Goal: Task Accomplishment & Management: Complete application form

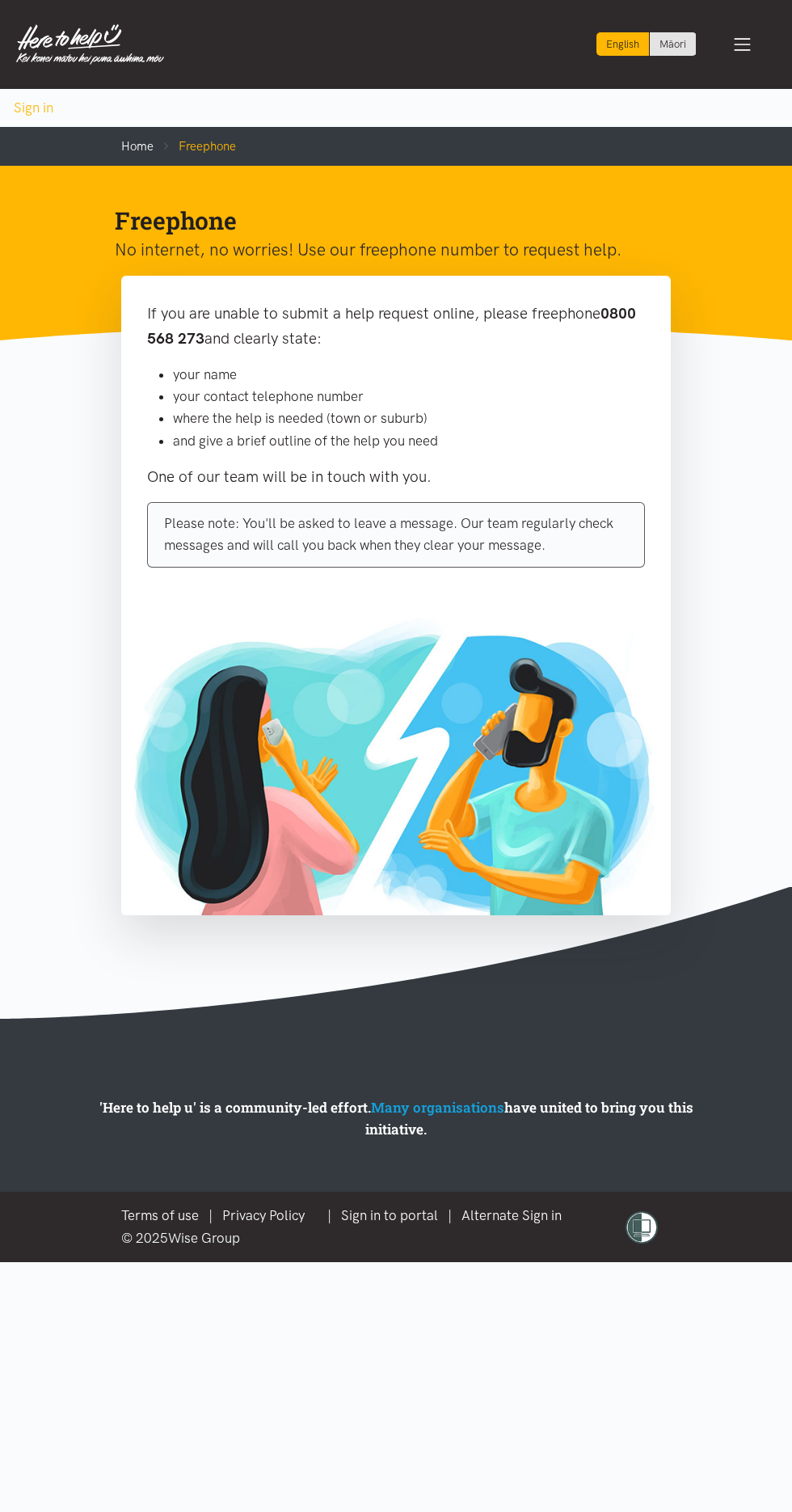
click at [705, 115] on body "Skip to content Switch to Te Reo Māori Hurihia ki Te Reo Māori Switch to Te Reo…" at bounding box center [396, 631] width 792 height 1262
click at [680, 1028] on section "'Here to help u' is a community-led effort. Many organisations have united to b…" at bounding box center [396, 1106] width 792 height 174
click at [98, 785] on section "If you are unable to submit a help request online, please freephone 0800 568 27…" at bounding box center [396, 647] width 792 height 744
click at [747, 61] on div "Toggle navigation" at bounding box center [742, 44] width 47 height 49
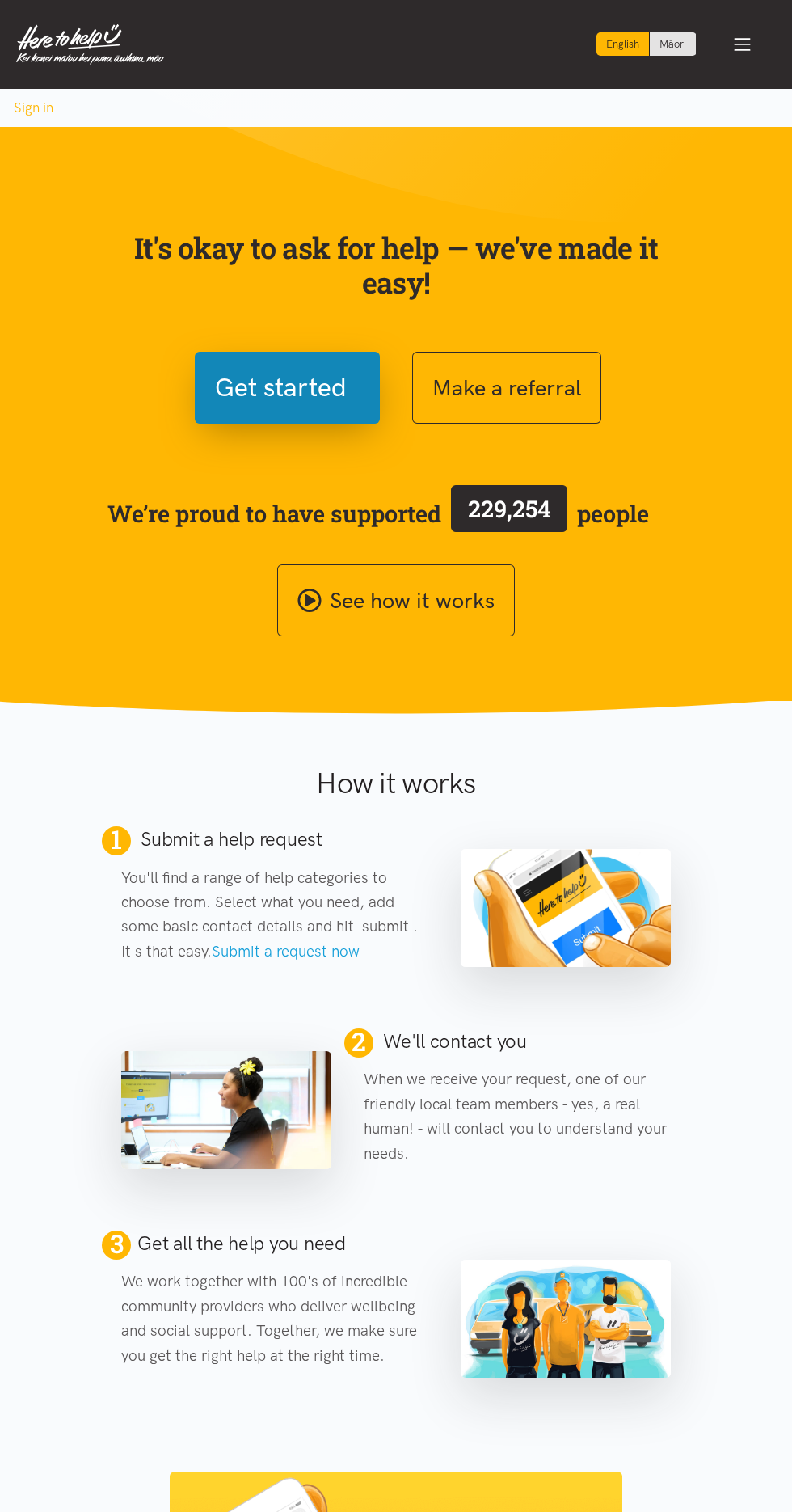
click at [318, 358] on button "Get started" at bounding box center [287, 388] width 185 height 72
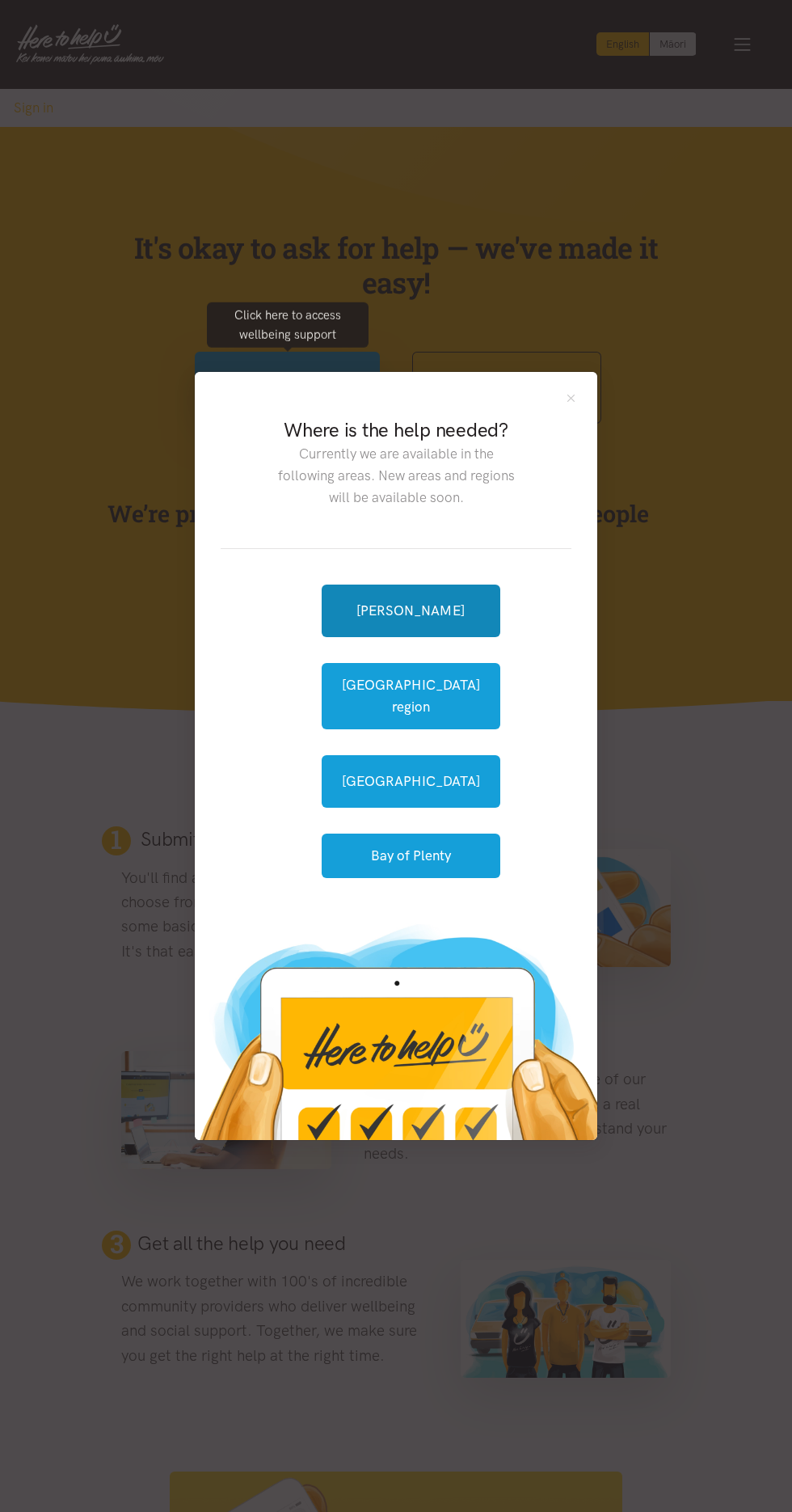
click at [422, 604] on link "[PERSON_NAME]" at bounding box center [411, 610] width 178 height 52
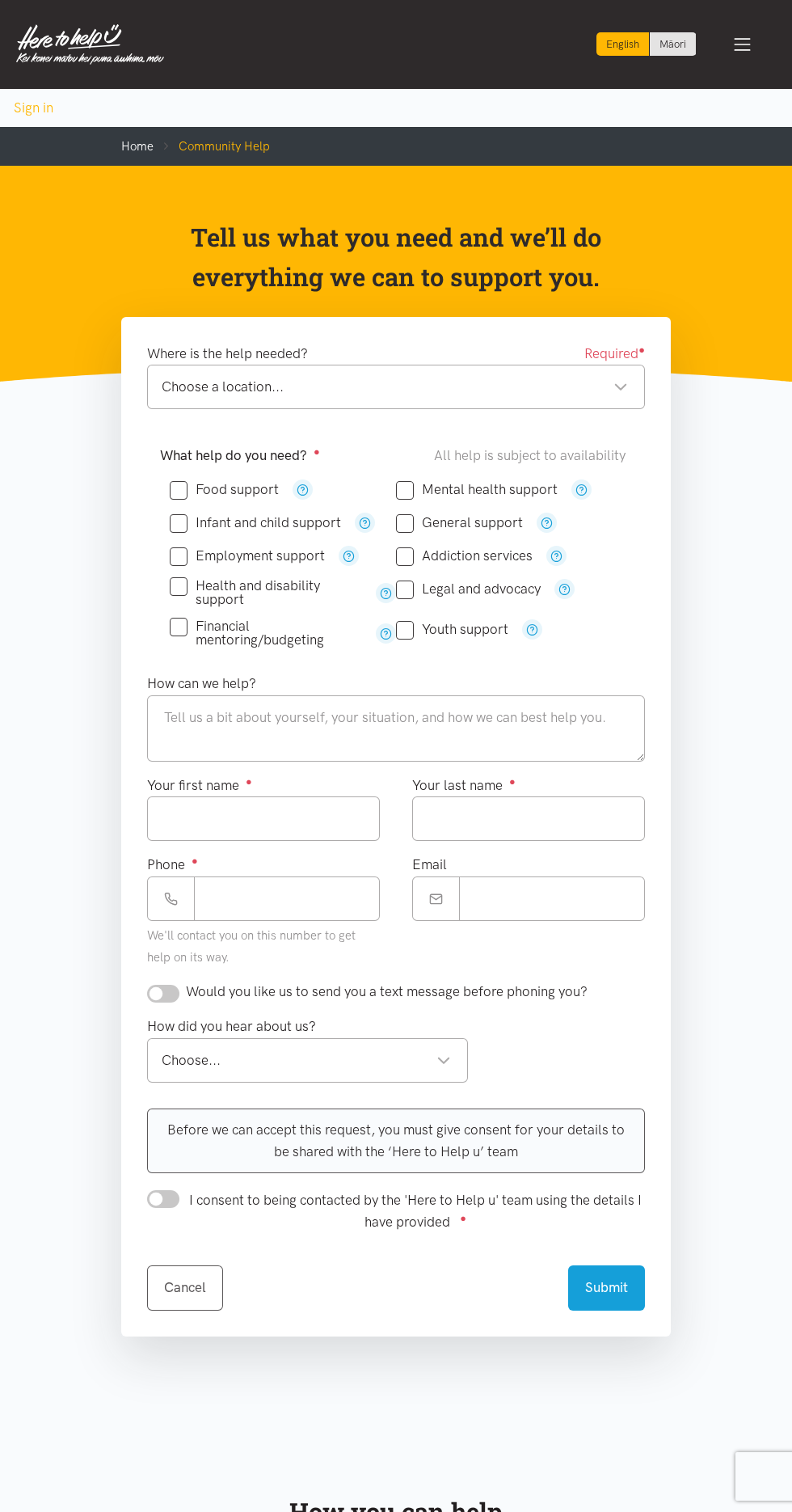
click at [476, 379] on div "Choose a location..." at bounding box center [396, 386] width 467 height 22
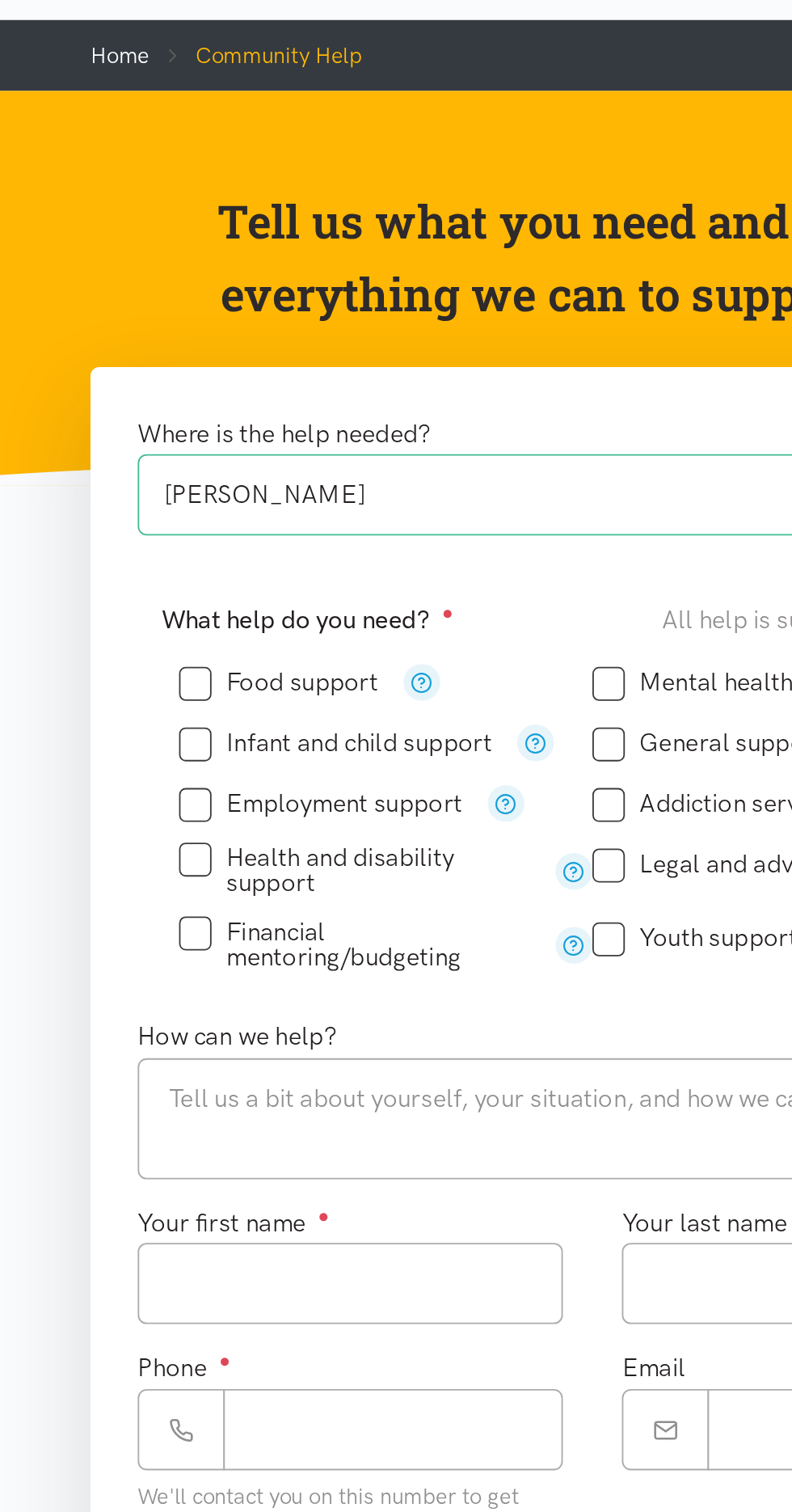
click at [173, 485] on input "Food support" at bounding box center [224, 489] width 110 height 13
checkbox input "true"
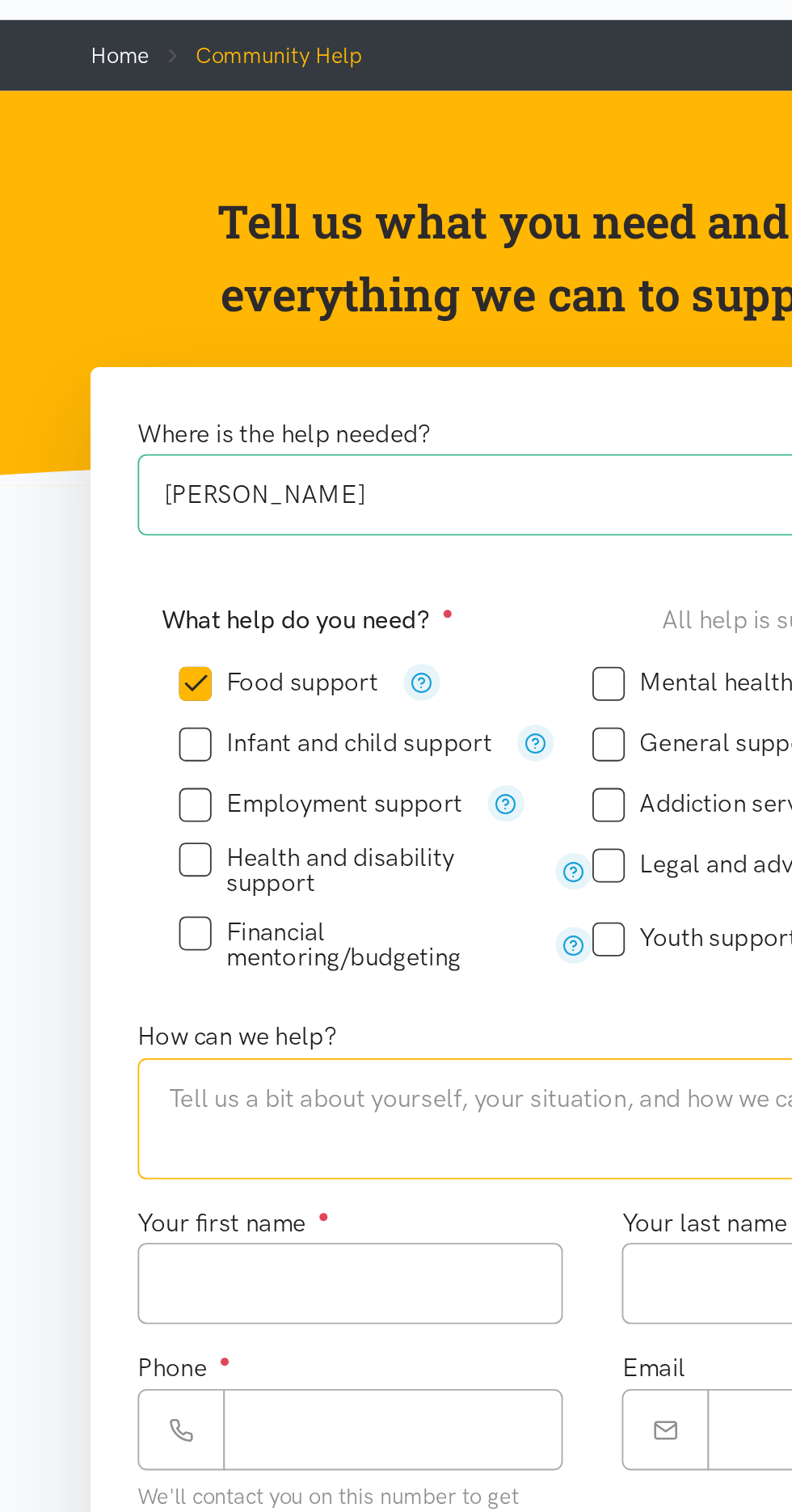
click at [189, 727] on textarea at bounding box center [396, 729] width 498 height 67
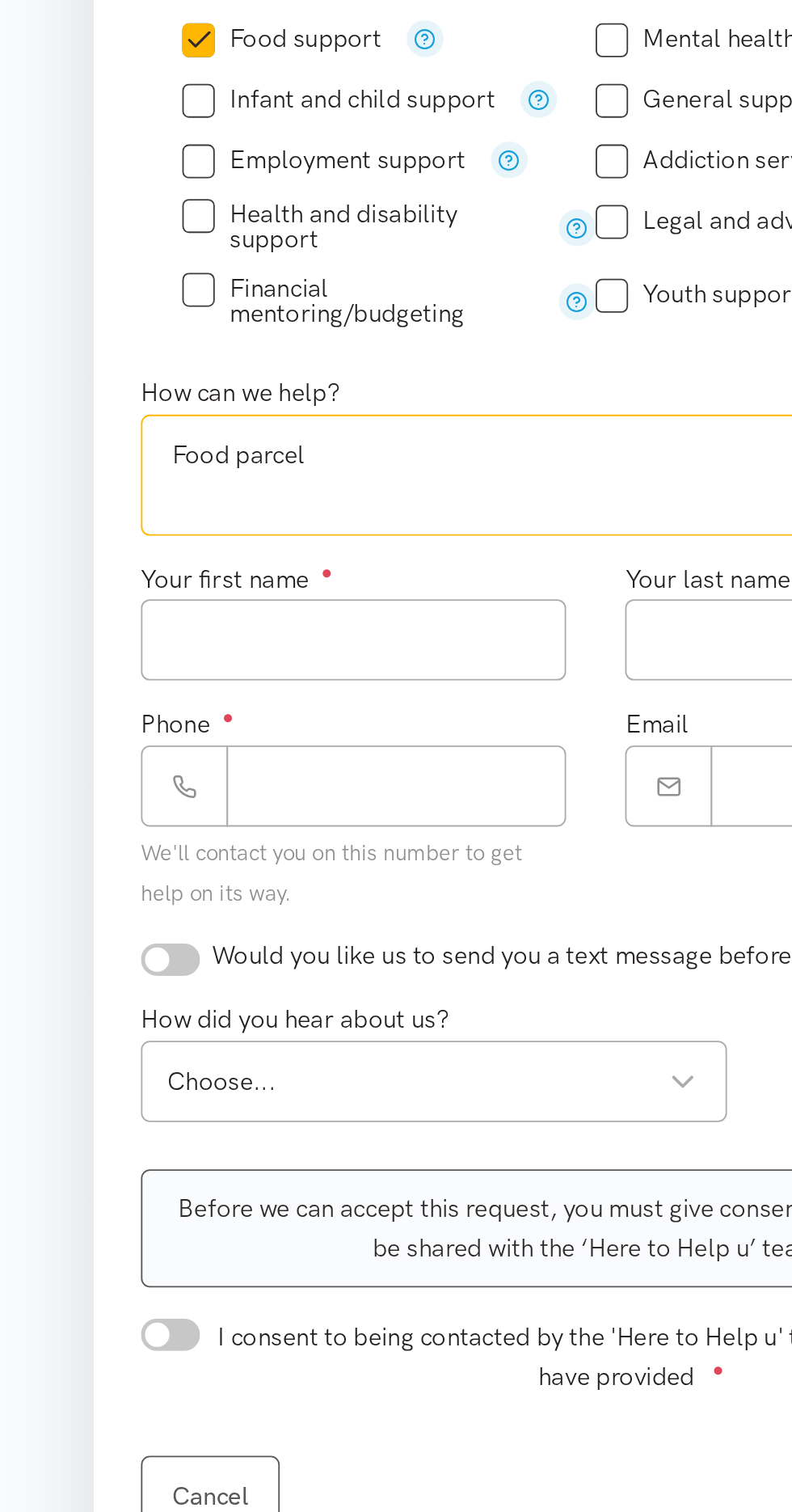
type textarea "Food parcel"
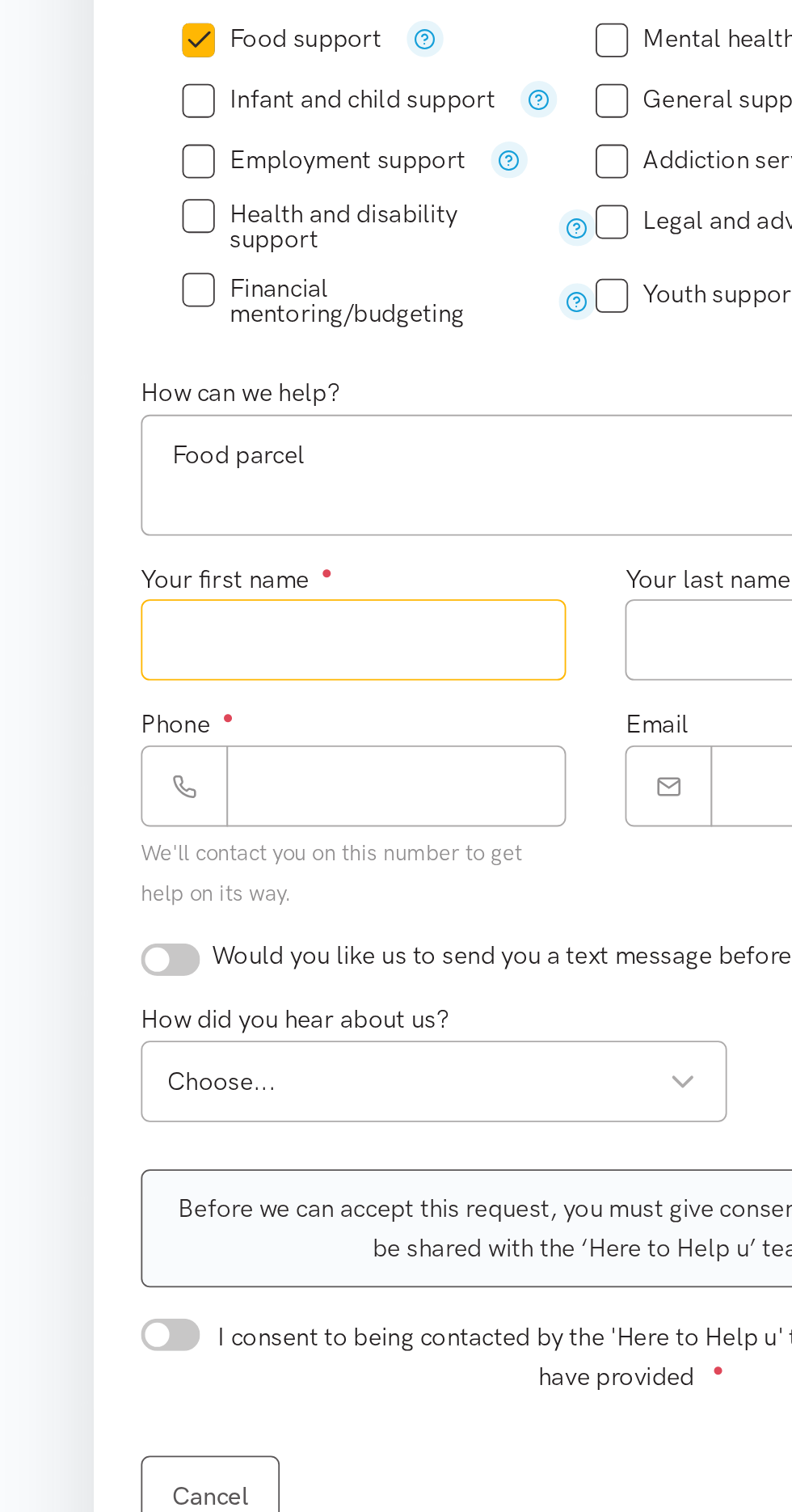
click at [350, 802] on input "Your first name ●" at bounding box center [263, 819] width 233 height 45
type input "******"
click at [457, 791] on label "Your last name ●" at bounding box center [464, 786] width 104 height 22
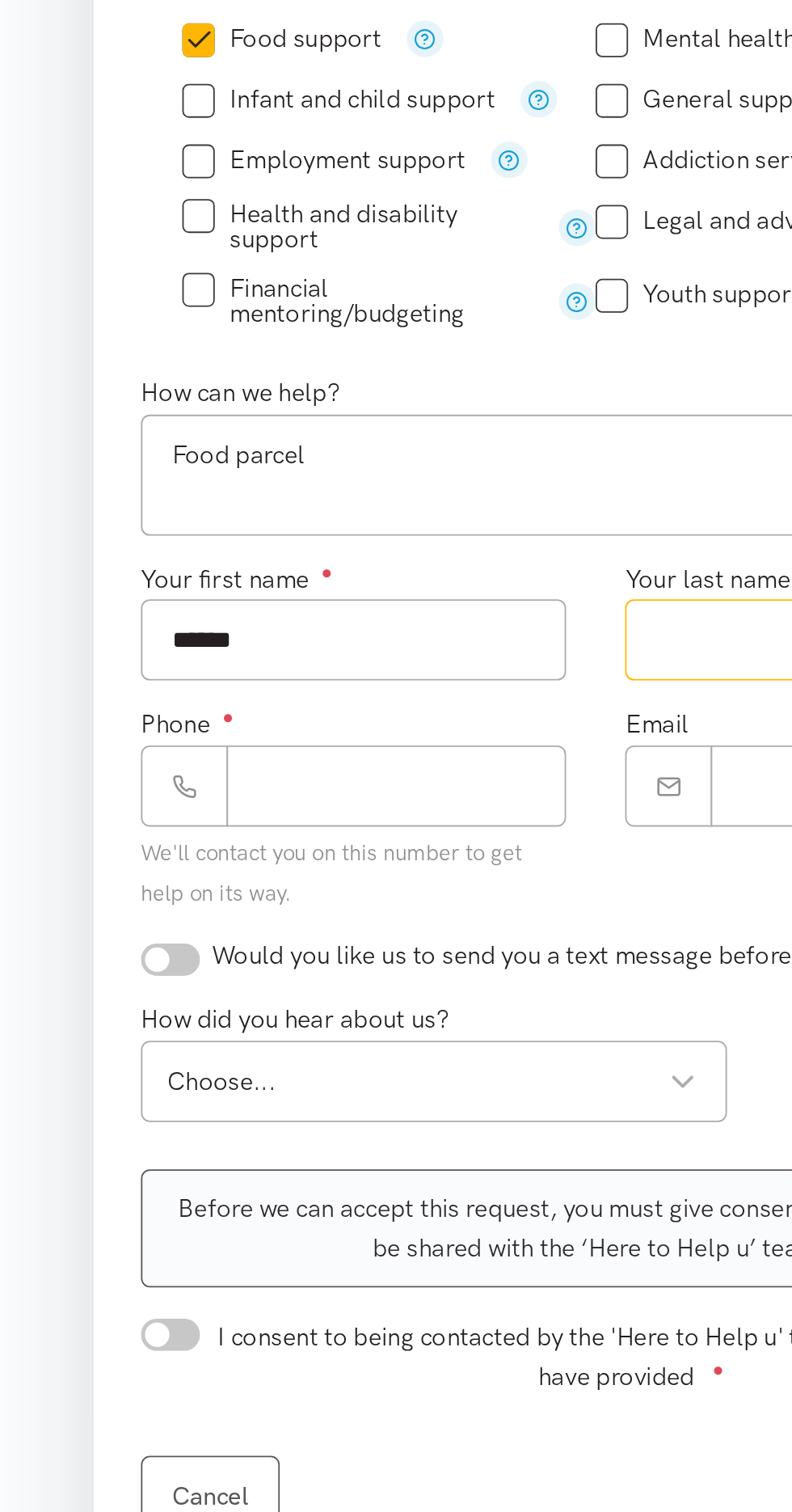
click at [457, 797] on input "Your last name ●" at bounding box center [529, 819] width 233 height 45
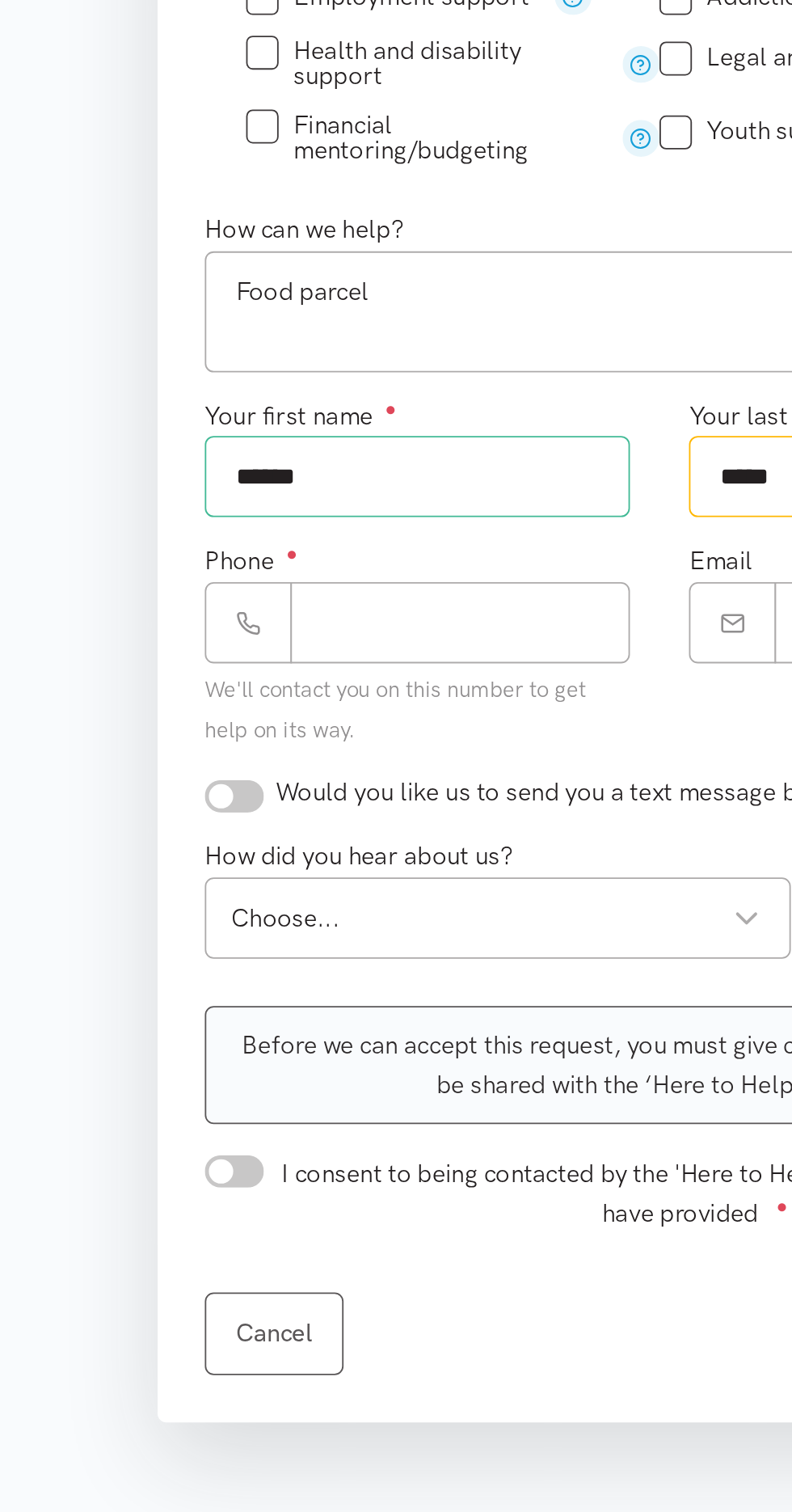
type input "*****"
click at [304, 904] on input "Phone ●" at bounding box center [287, 899] width 186 height 45
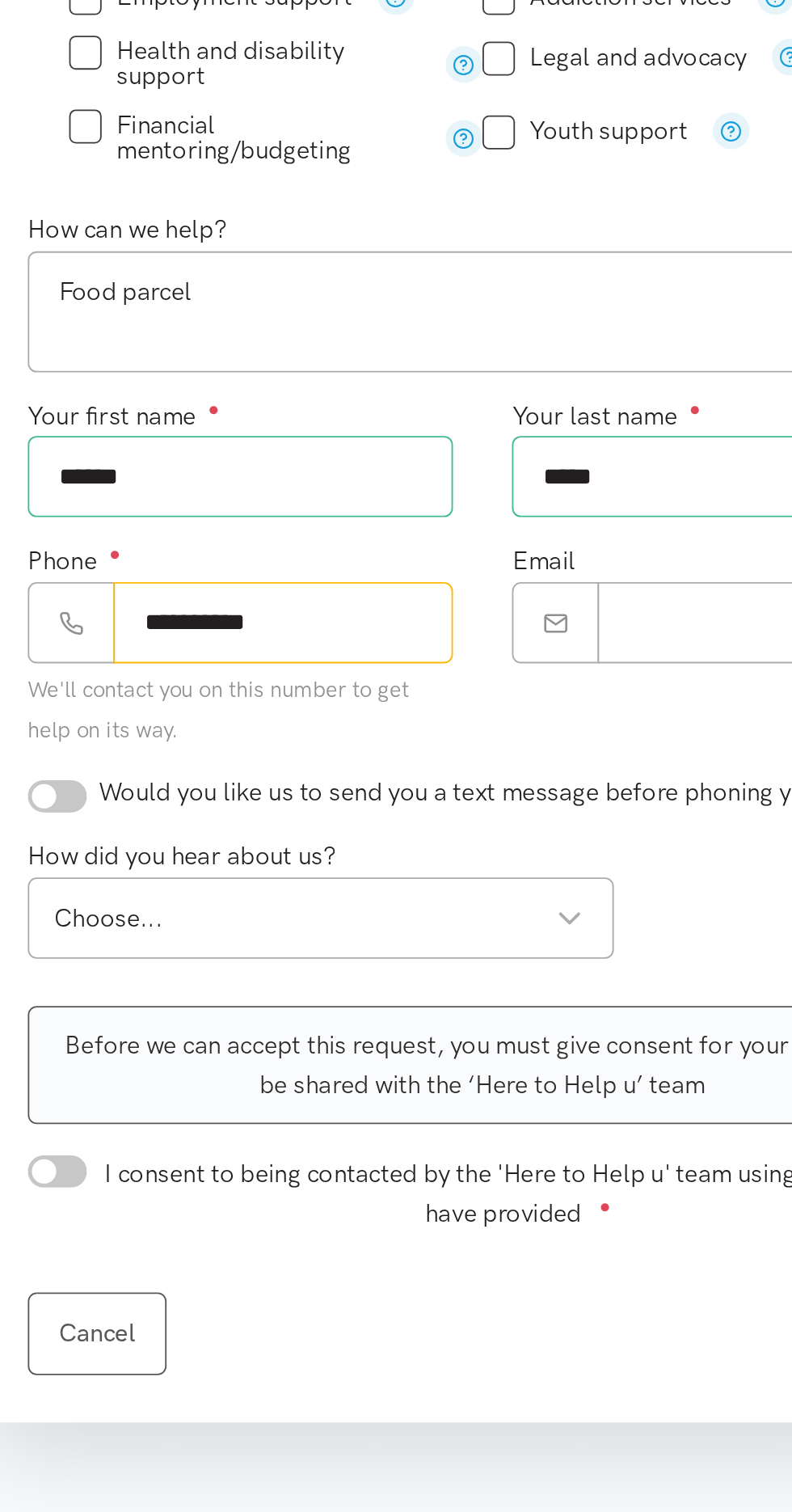
type input "**********"
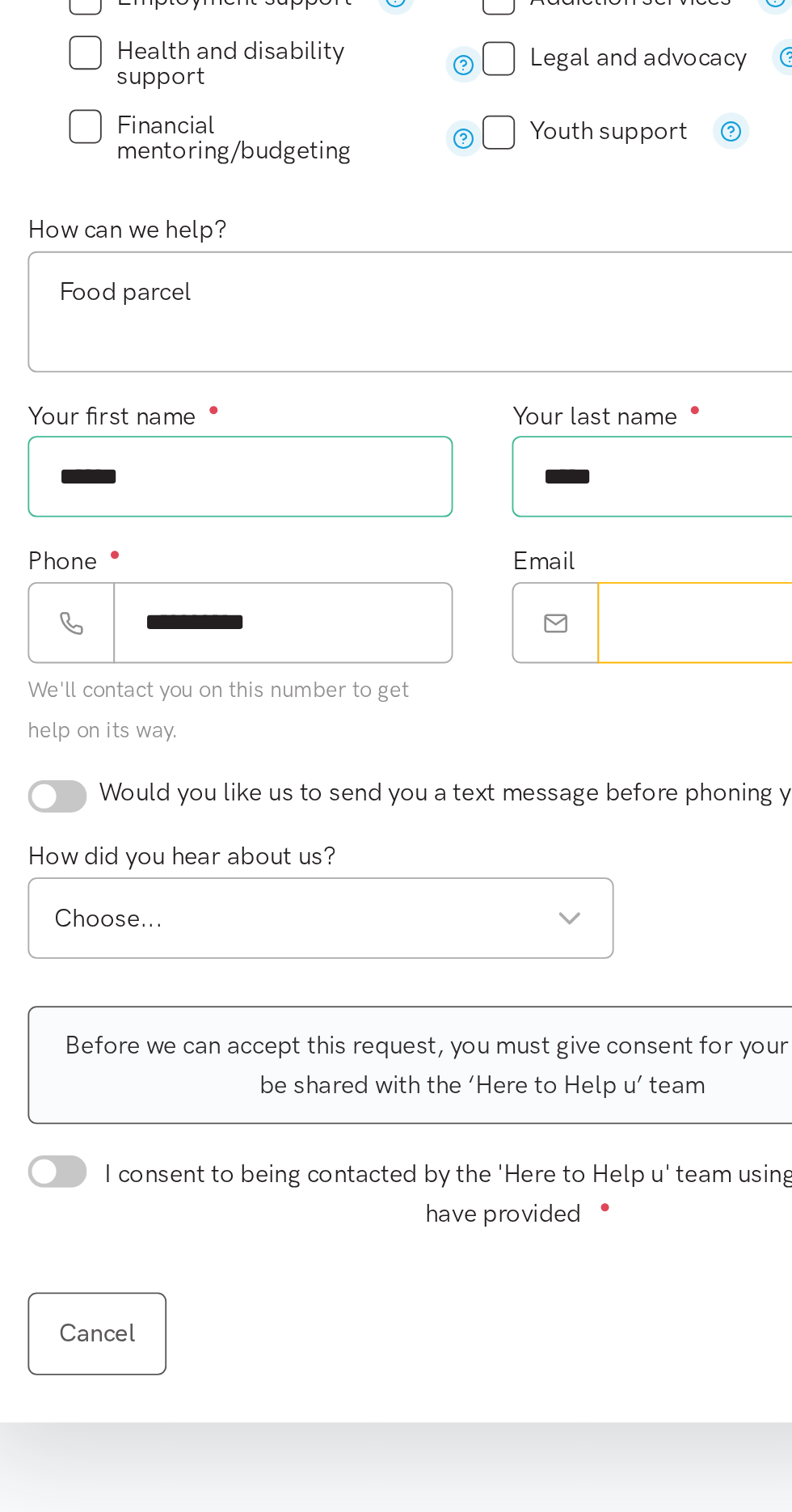
click at [510, 904] on input "Email" at bounding box center [552, 899] width 186 height 45
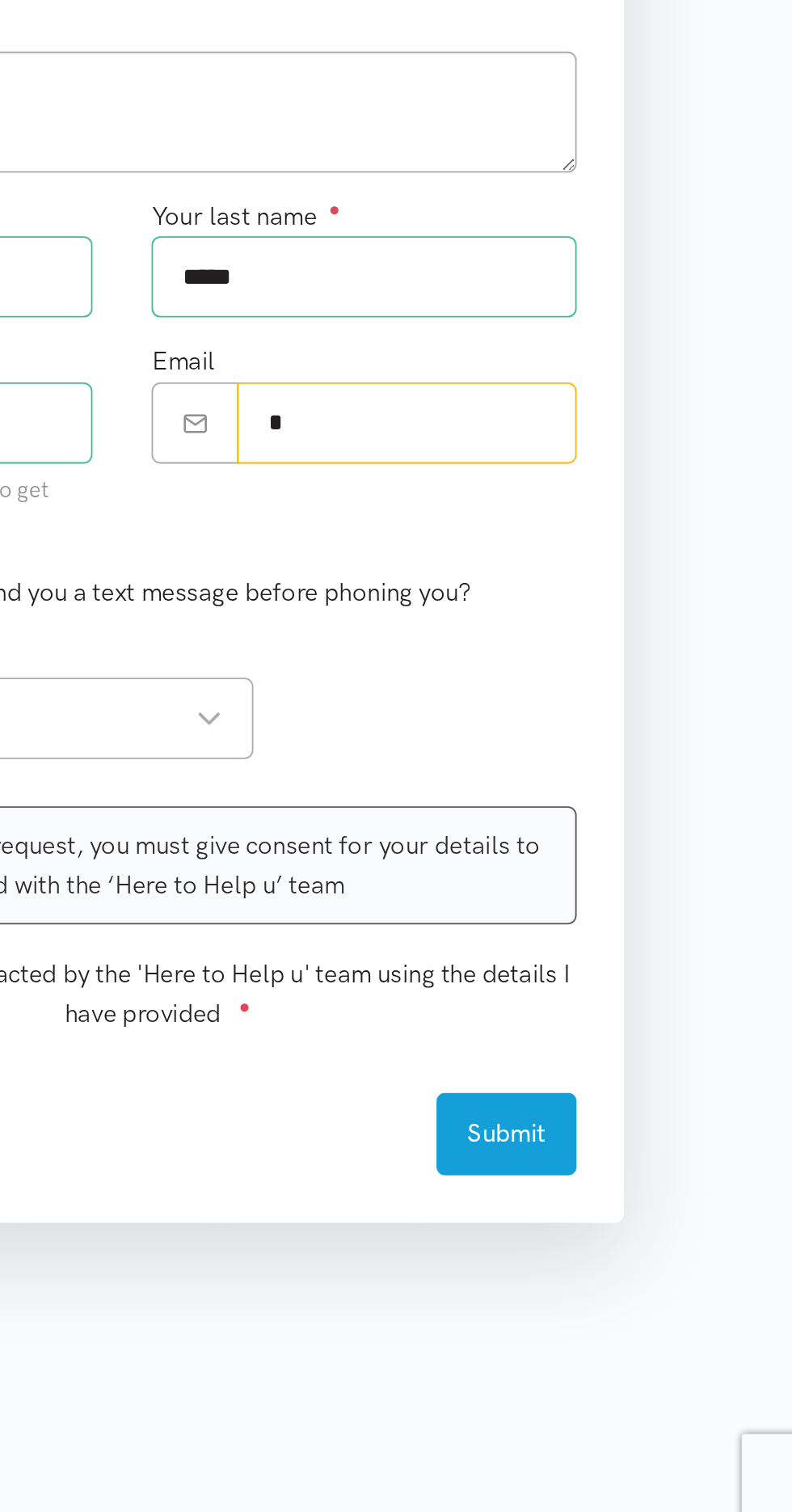
type input "**********"
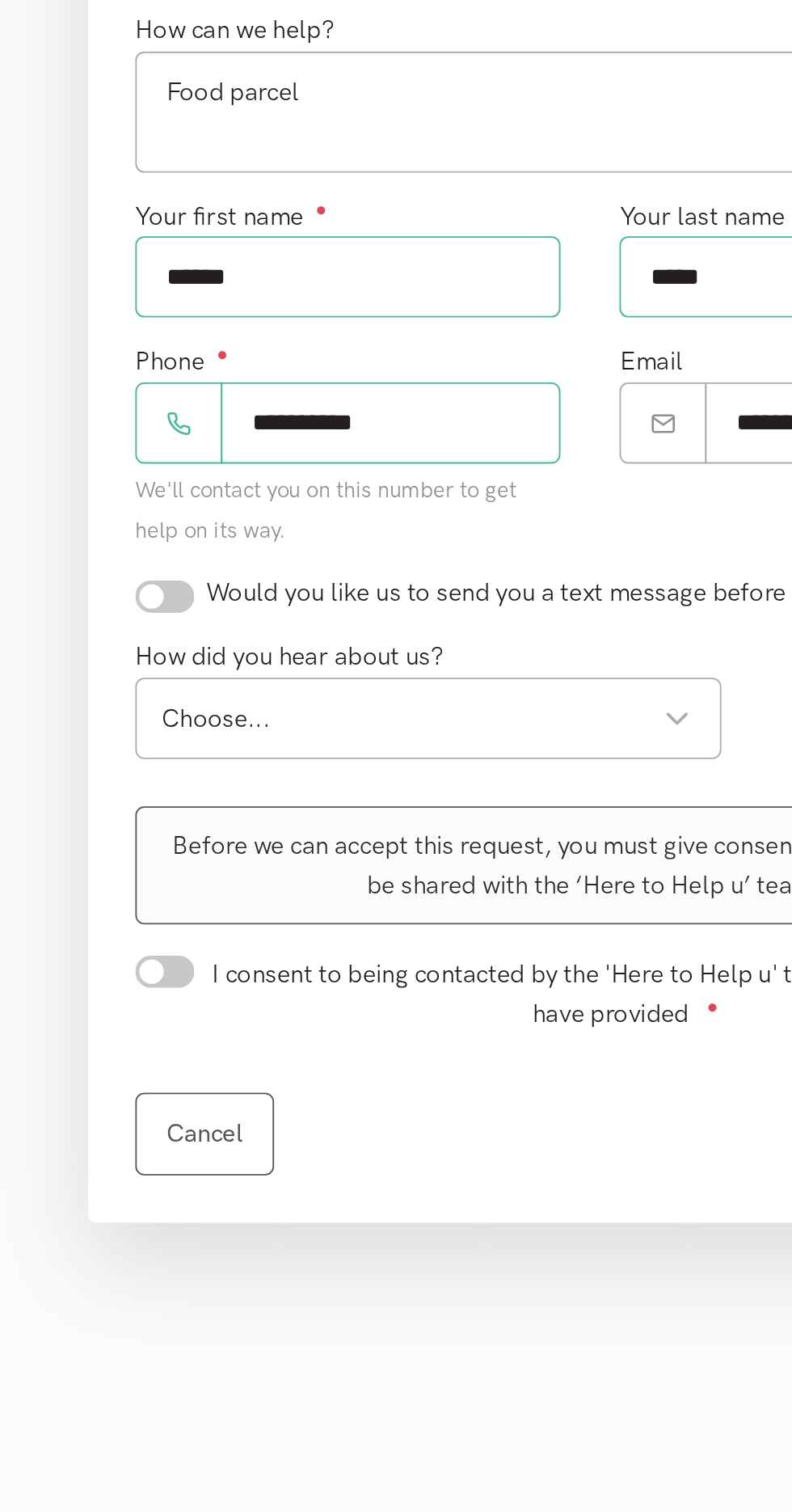
click at [158, 996] on input "checkbox" at bounding box center [163, 993] width 32 height 18
checkbox input "true"
click at [418, 1058] on div "Choose..." at bounding box center [307, 1060] width 290 height 22
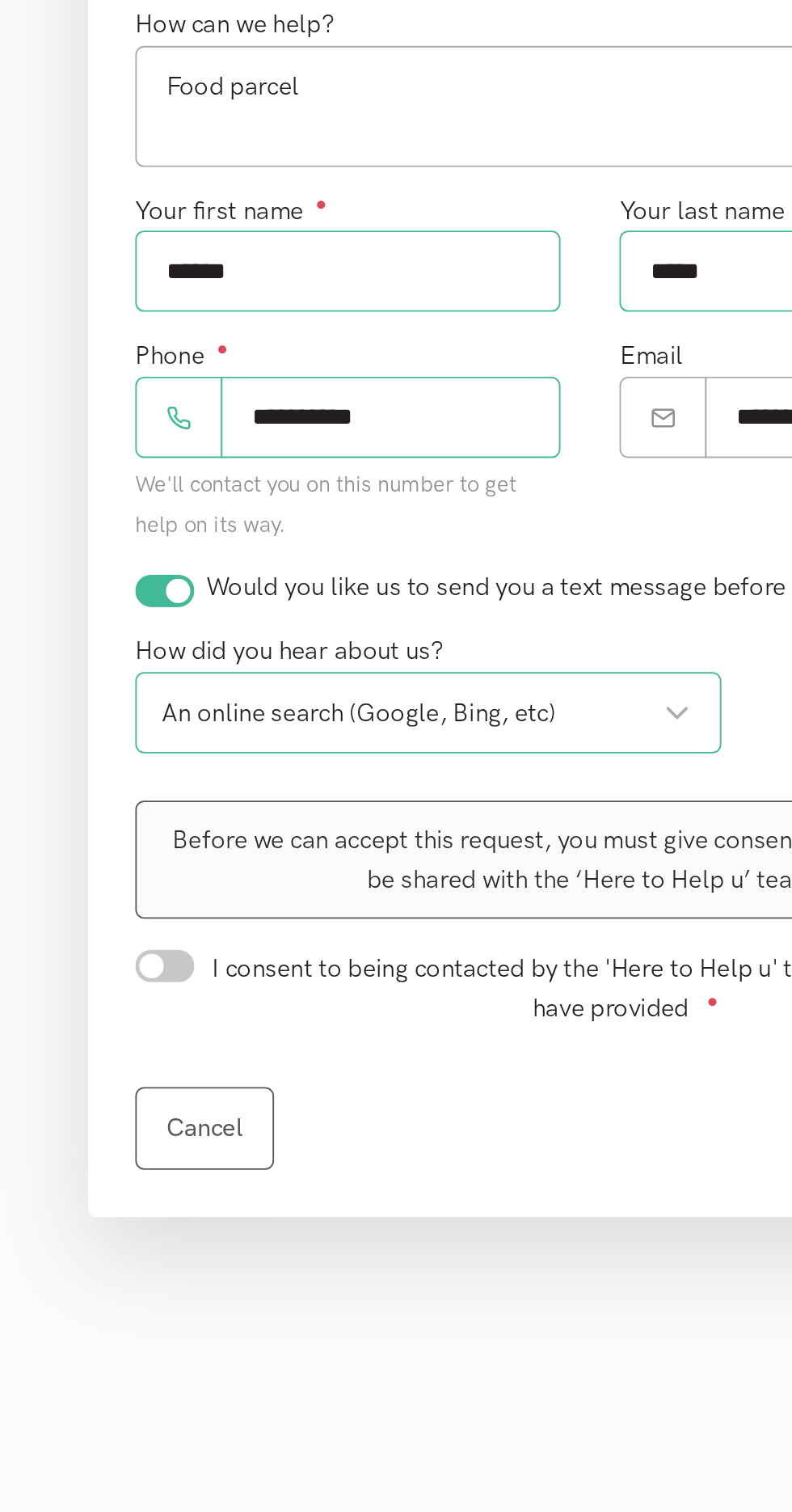
click at [157, 1203] on input "I consent to being contacted by the 'Here to Help u' team using the details I h…" at bounding box center [163, 1199] width 32 height 18
checkbox input "true"
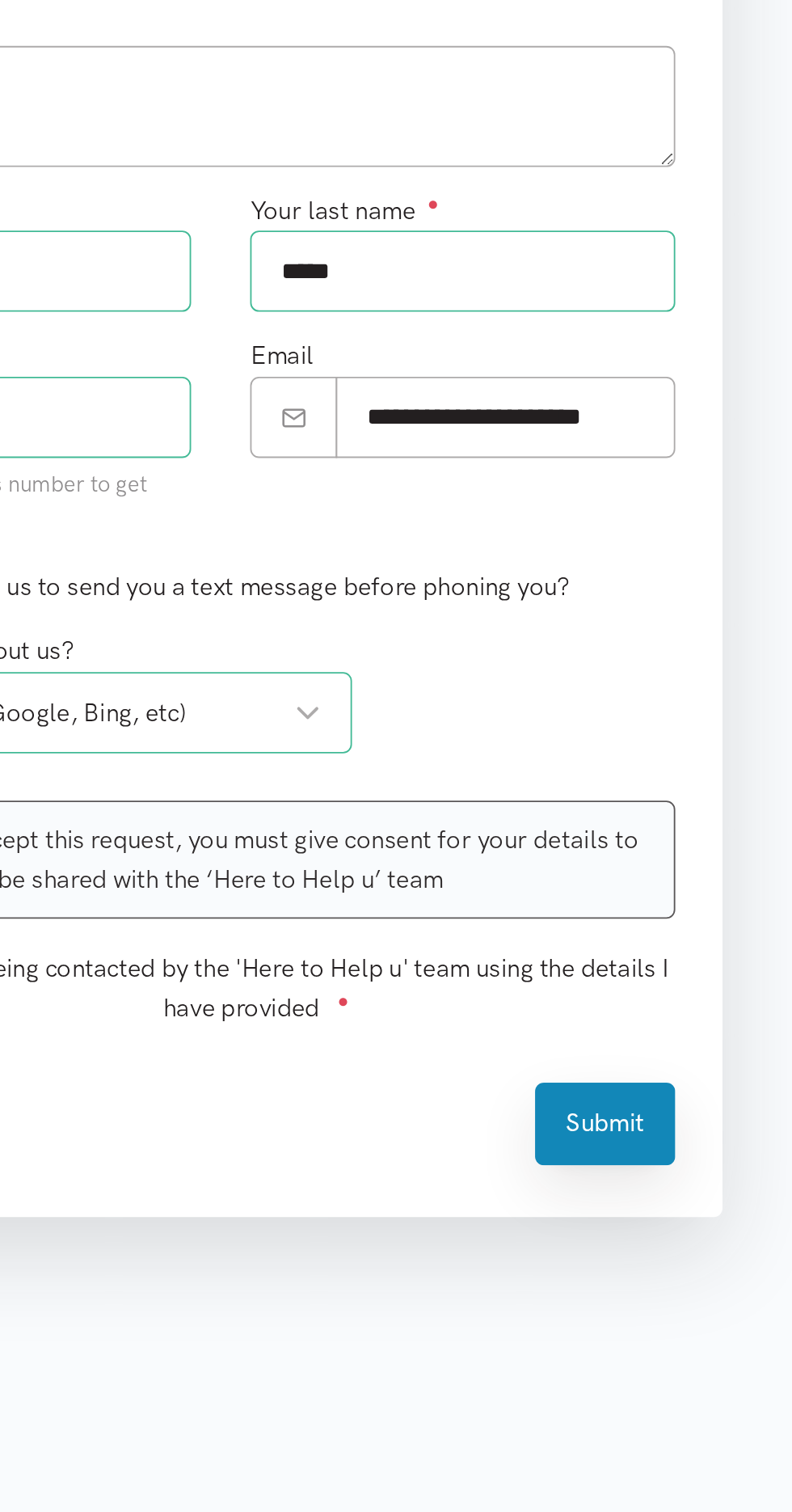
click at [623, 1302] on button "Submit" at bounding box center [606, 1285] width 77 height 45
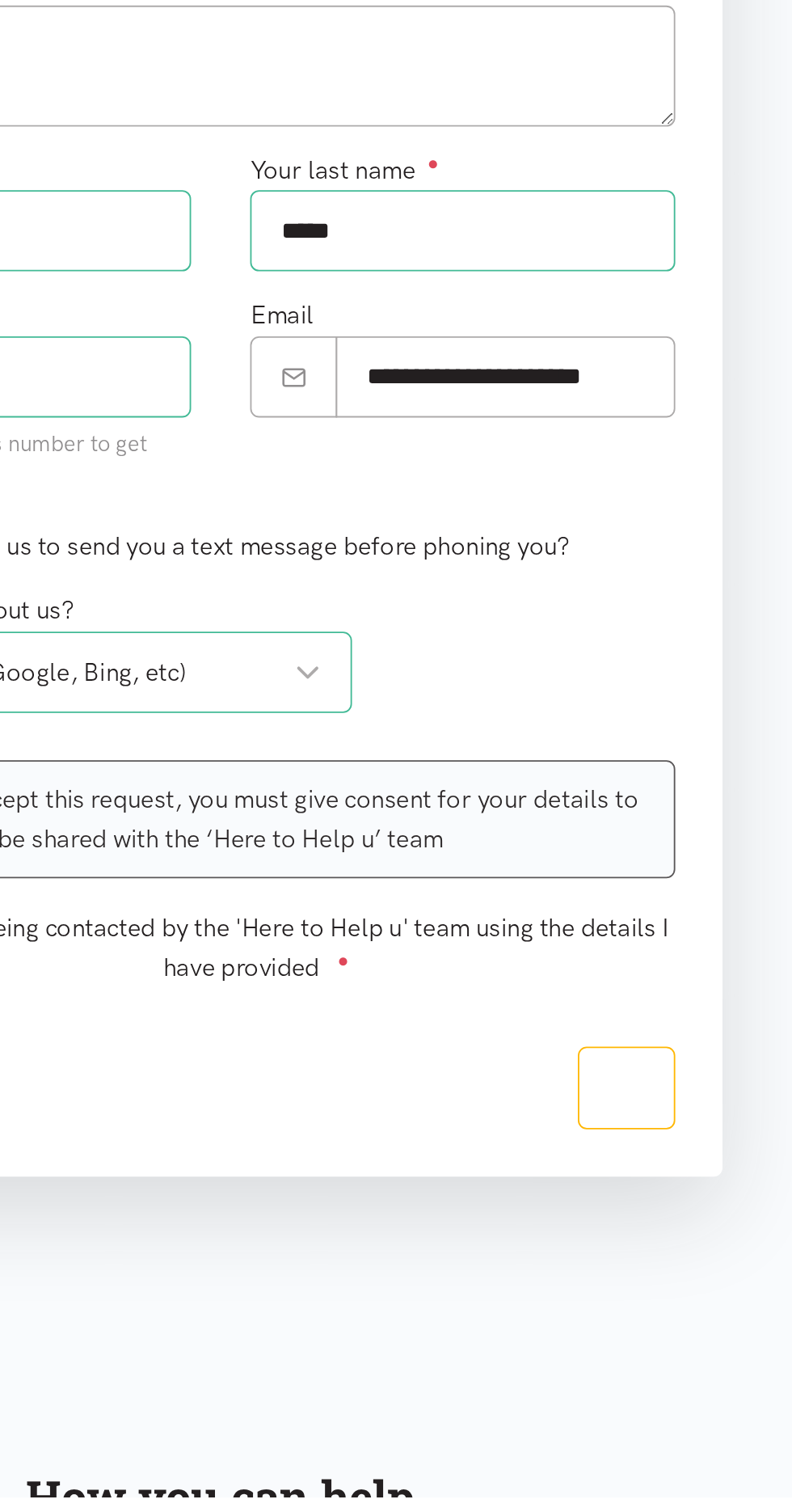
scroll to position [61, 0]
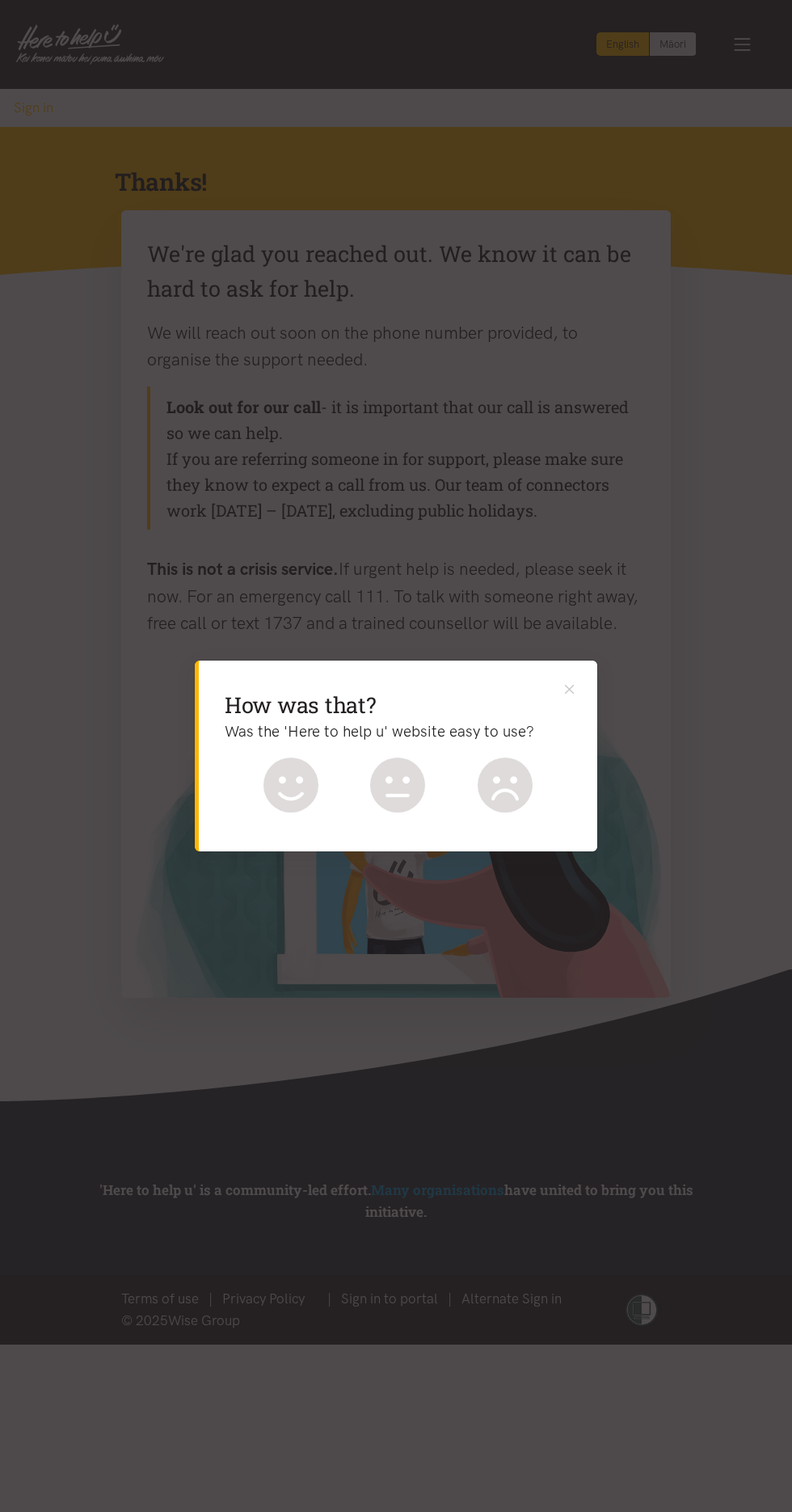
click at [288, 793] on icon at bounding box center [292, 786] width 55 height 55
